Goal: Task Accomplishment & Management: Manage account settings

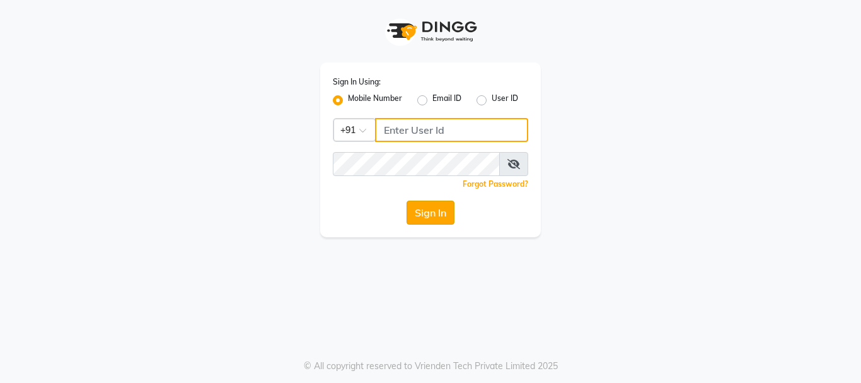
type input "7391062053"
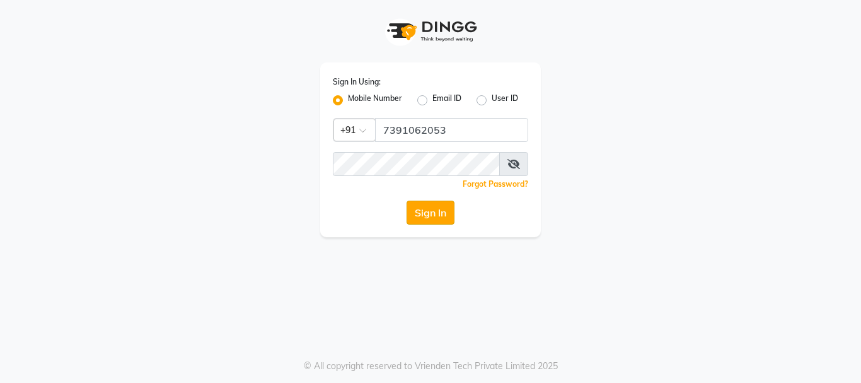
click at [422, 212] on button "Sign In" at bounding box center [431, 212] width 48 height 24
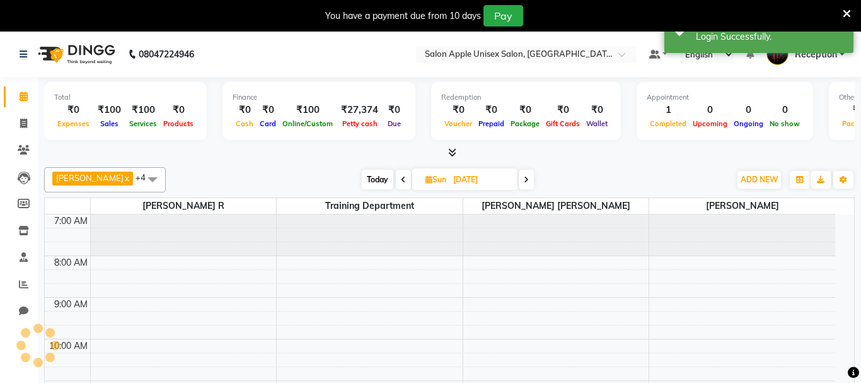
select select "en"
